Goal: Information Seeking & Learning: Learn about a topic

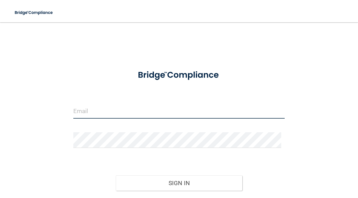
click at [95, 116] on input "email" at bounding box center [178, 111] width 211 height 16
type input "[EMAIL_ADDRESS][DOMAIN_NAME]"
drag, startPoint x: 147, startPoint y: 108, endPoint x: 57, endPoint y: 112, distance: 90.0
click at [57, 112] on div "[EMAIL_ADDRESS][DOMAIN_NAME] Invalid email/password. You don't have permission …" at bounding box center [179, 122] width 330 height 186
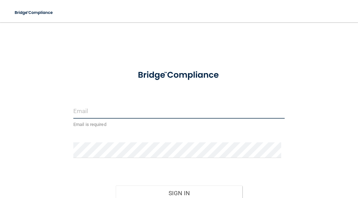
click at [78, 109] on input "email" at bounding box center [178, 111] width 211 height 16
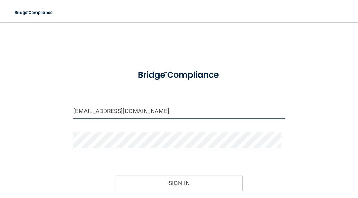
drag, startPoint x: 150, startPoint y: 109, endPoint x: 67, endPoint y: 112, distance: 82.7
click at [68, 112] on div "[EMAIL_ADDRESS][DOMAIN_NAME]" at bounding box center [179, 113] width 222 height 21
type input "[EMAIL_ADDRESS][DOMAIN_NAME]"
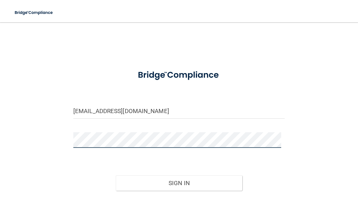
click at [116, 175] on button "Sign In" at bounding box center [179, 182] width 127 height 15
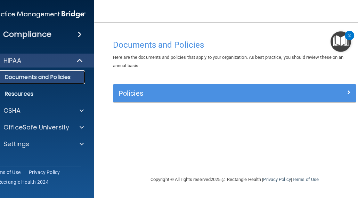
click at [36, 77] on p "Documents and Policies" at bounding box center [34, 77] width 95 height 7
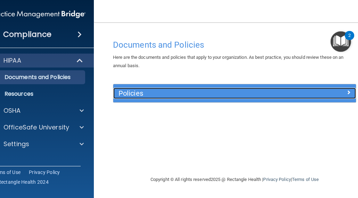
click at [345, 92] on div at bounding box center [325, 92] width 61 height 8
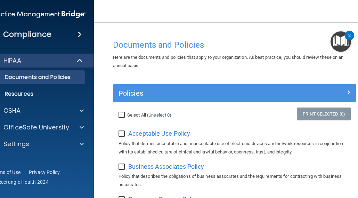
click at [77, 32] on span at bounding box center [79, 34] width 4 height 8
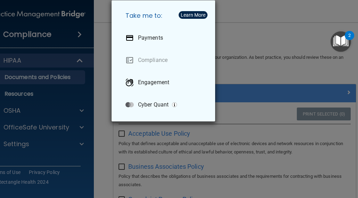
click at [72, 38] on div "Take me to: Payments Compliance Engagement Cyber Quant" at bounding box center [179, 99] width 358 height 198
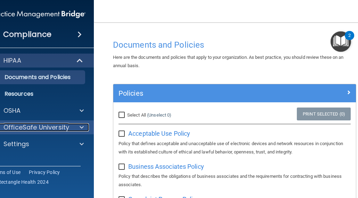
click at [32, 127] on p "OfficeSafe University" at bounding box center [36, 127] width 66 height 8
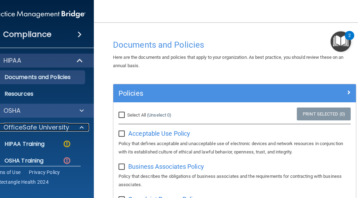
scroll to position [40, 0]
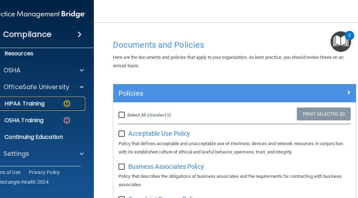
click at [58, 102] on div "HIPAA Training" at bounding box center [34, 103] width 95 height 7
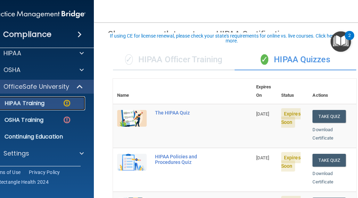
scroll to position [35, 0]
